Goal: Task Accomplishment & Management: Use online tool/utility

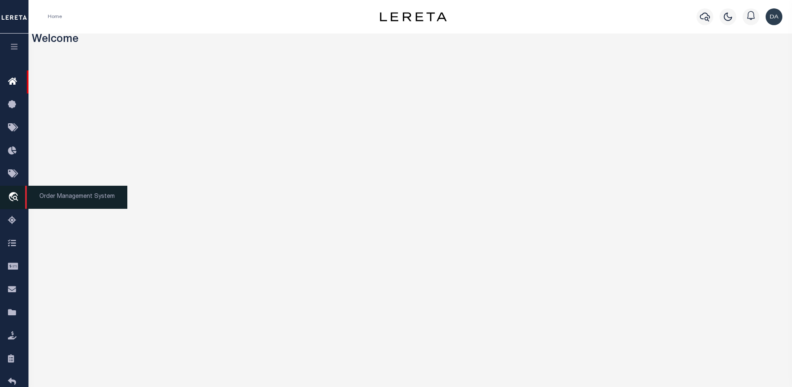
click at [11, 199] on icon "travel_explore" at bounding box center [14, 197] width 13 height 11
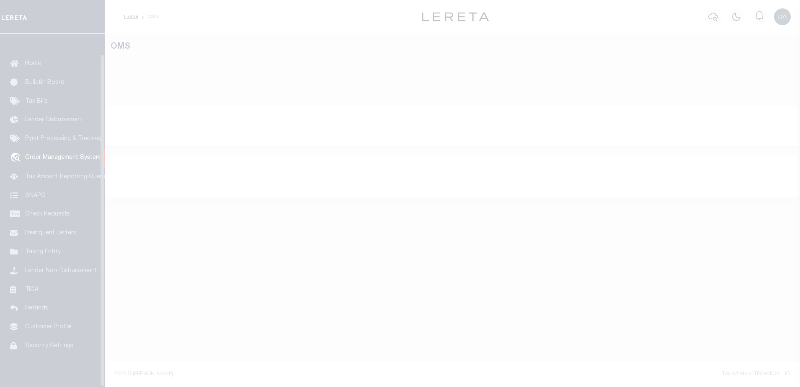
scroll to position [21, 0]
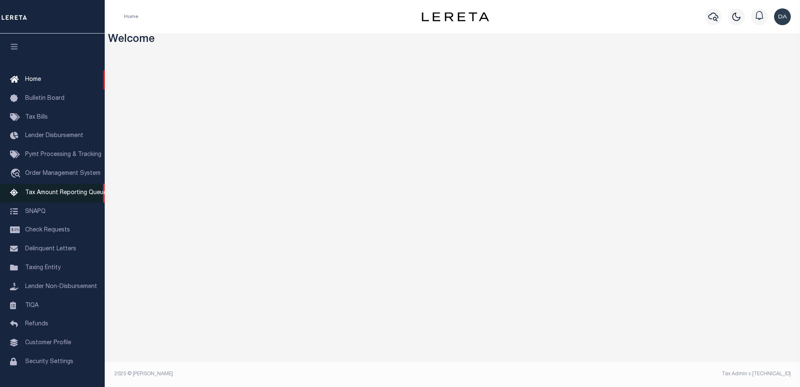
click at [49, 193] on span "Tax Amount Reporting Queue" at bounding box center [66, 193] width 82 height 6
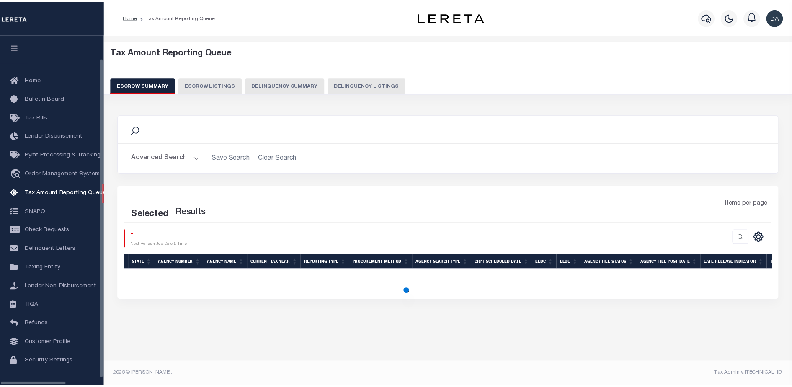
scroll to position [21, 0]
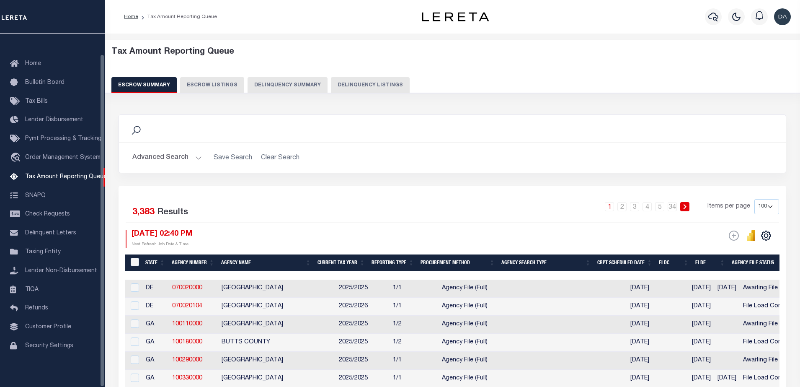
click at [270, 79] on button "Delinquency Summary" at bounding box center [288, 85] width 80 height 16
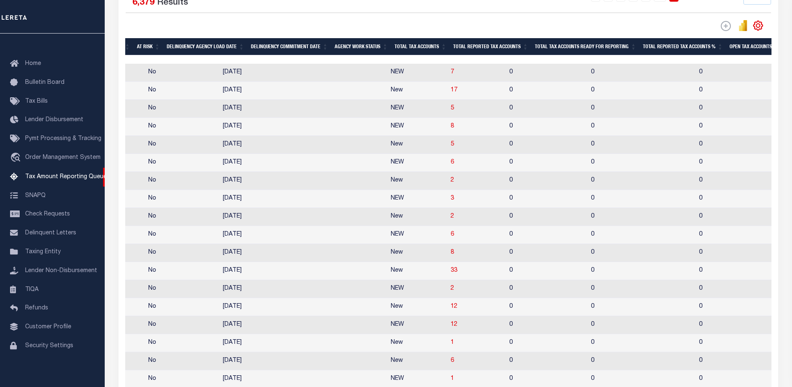
scroll to position [0, 0]
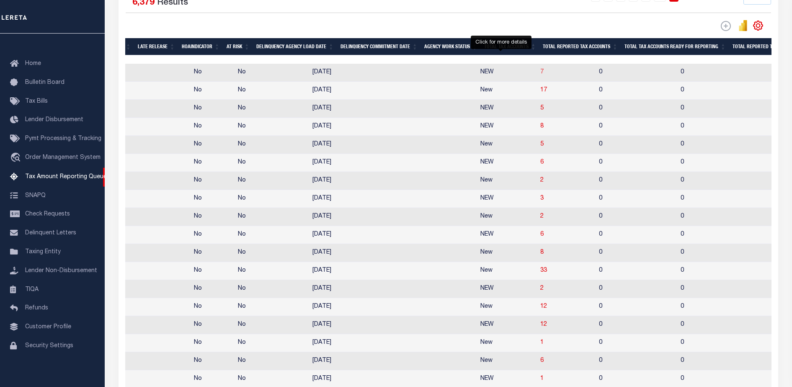
click at [540, 73] on span "7" at bounding box center [541, 72] width 3 height 6
select select
select select "100"
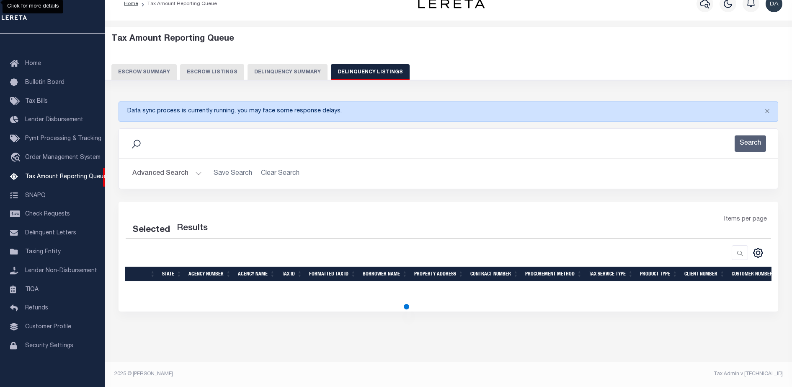
scroll to position [13, 0]
select select "100"
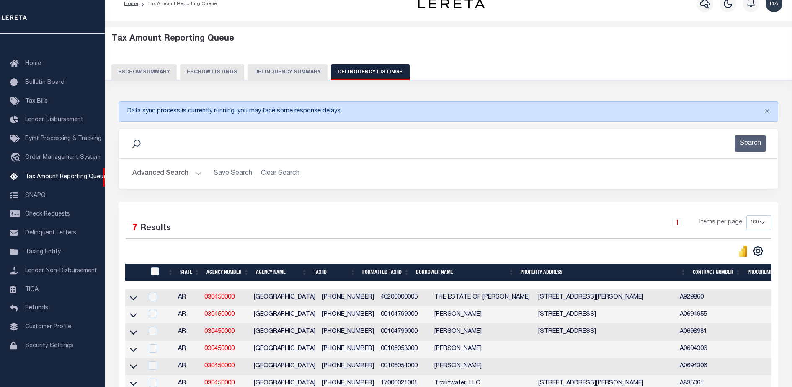
click at [150, 175] on button "Advanced Search" at bounding box center [167, 173] width 70 height 16
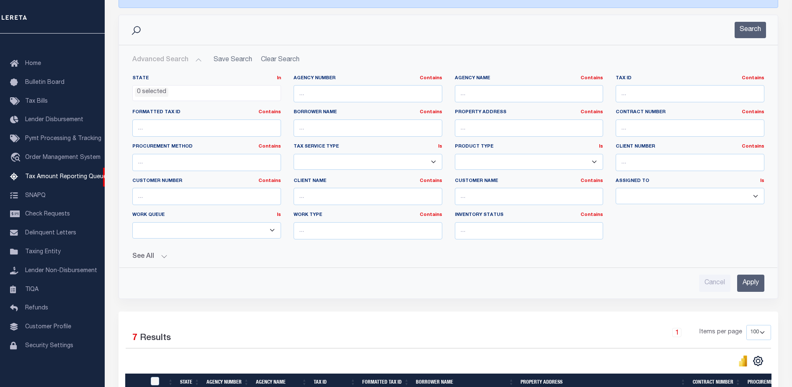
scroll to position [125, 0]
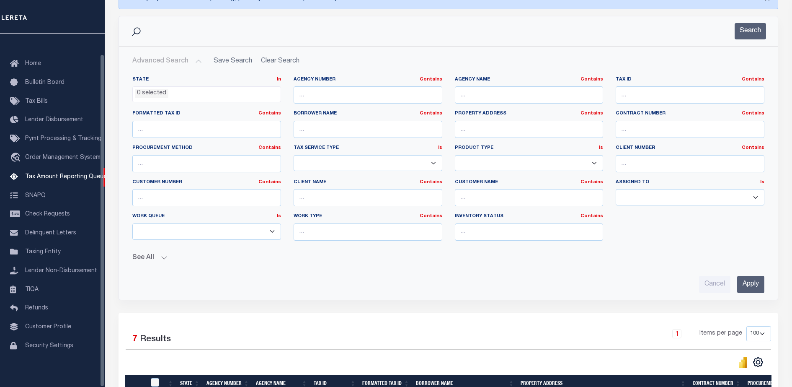
click at [147, 258] on button "See All" at bounding box center [448, 258] width 632 height 8
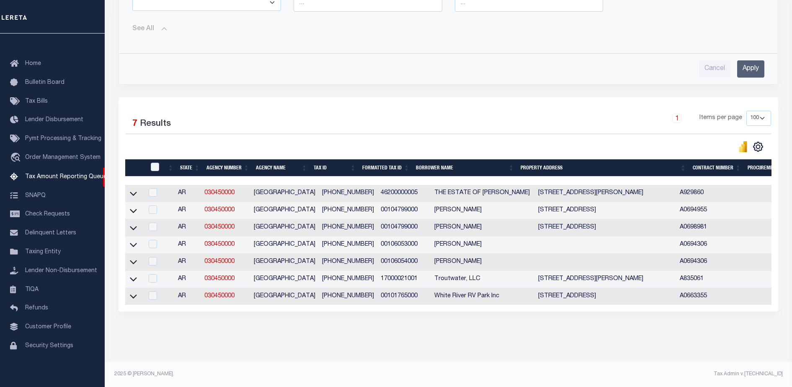
click at [139, 186] on td at bounding box center [134, 193] width 18 height 17
checkbox input "true"
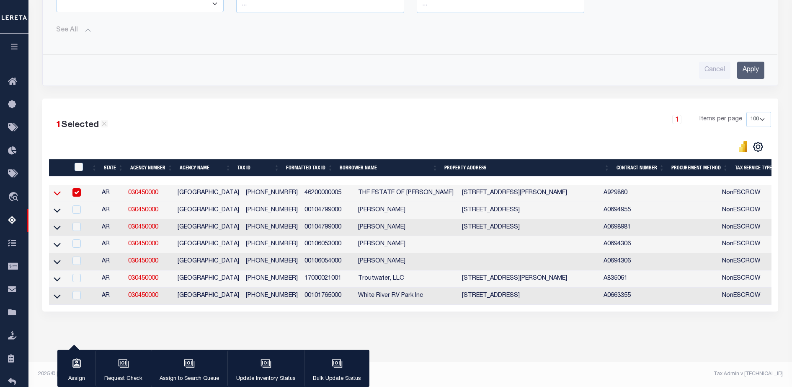
click at [57, 191] on icon at bounding box center [57, 193] width 7 height 4
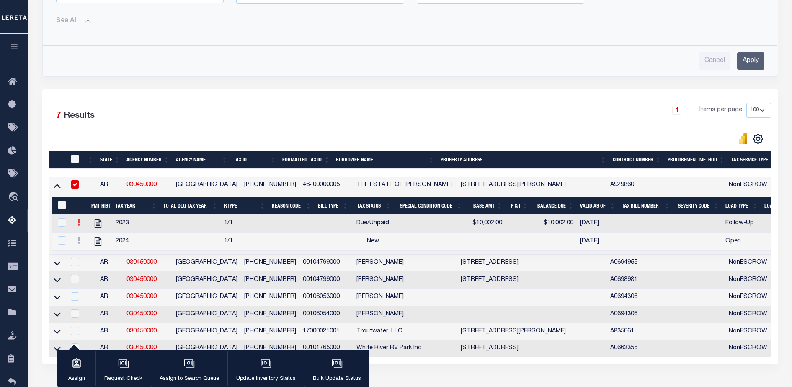
click at [82, 225] on link at bounding box center [78, 223] width 9 height 7
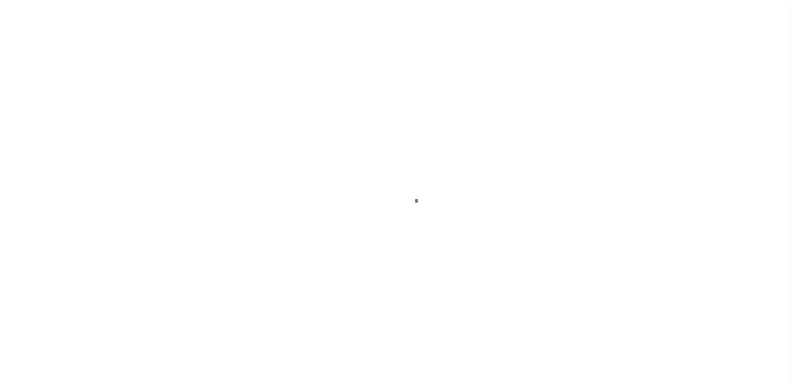
type input "09/03/2025"
select select "DUE"
type input "$10,002"
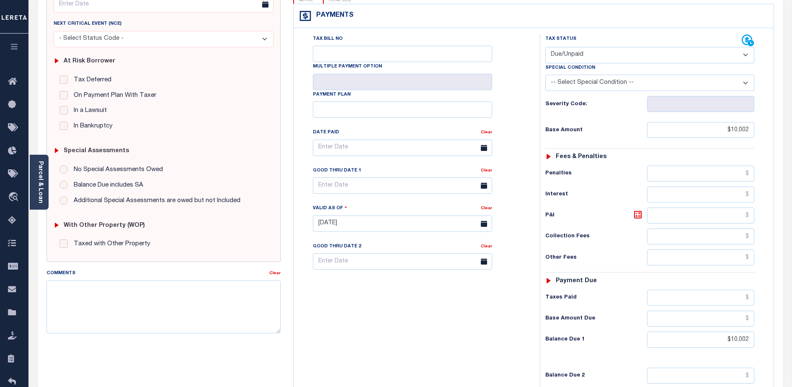
scroll to position [170, 0]
